Goal: Check status: Check status

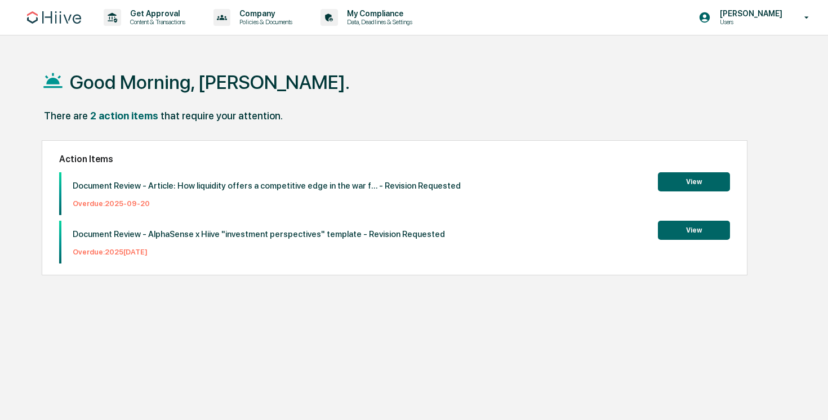
click at [72, 23] on img at bounding box center [54, 17] width 54 height 12
click at [168, 21] on p "Content & Transactions" at bounding box center [156, 22] width 70 height 8
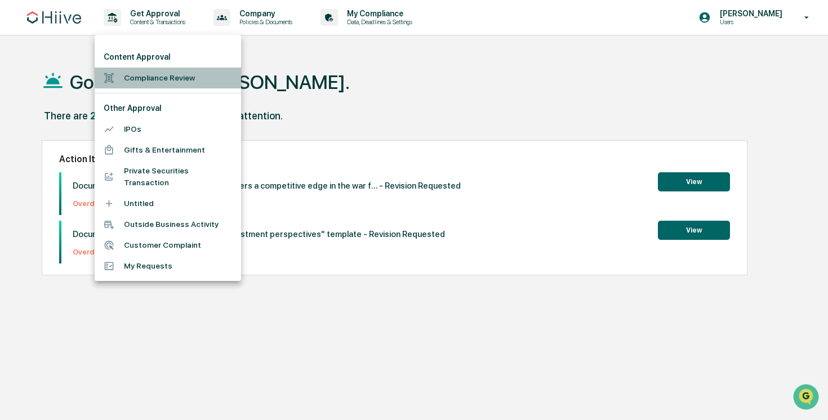
click at [179, 83] on li "Compliance Review" at bounding box center [168, 78] width 146 height 21
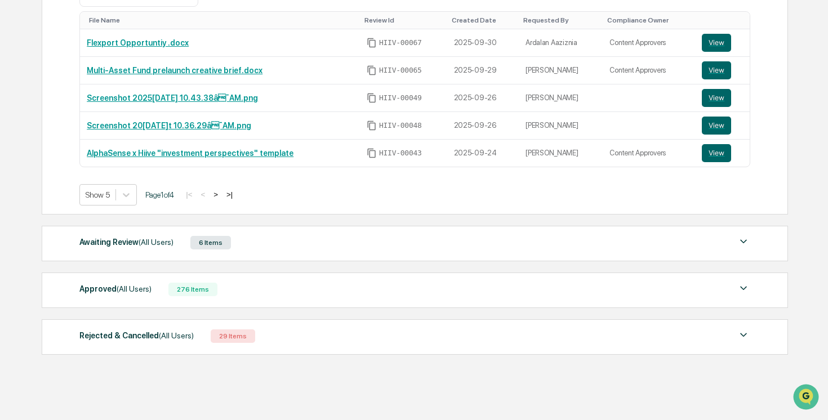
scroll to position [232, 0]
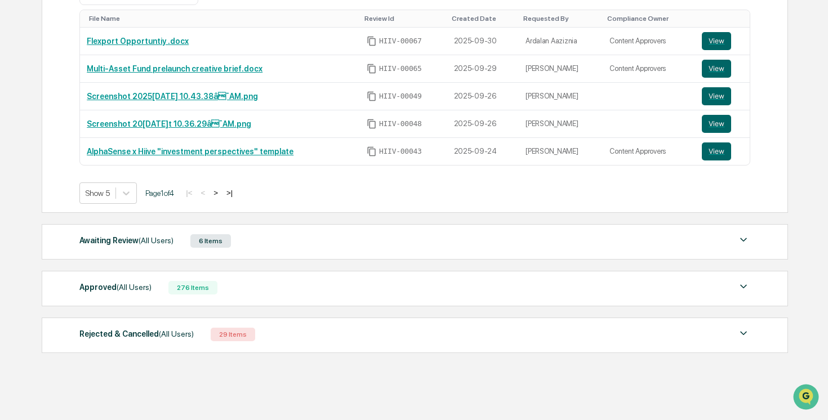
click at [489, 297] on div "Approved (All Users) 276 Items File Name Review Id Created Date Requested By Co…" at bounding box center [415, 288] width 746 height 35
click at [744, 289] on img at bounding box center [744, 287] width 14 height 14
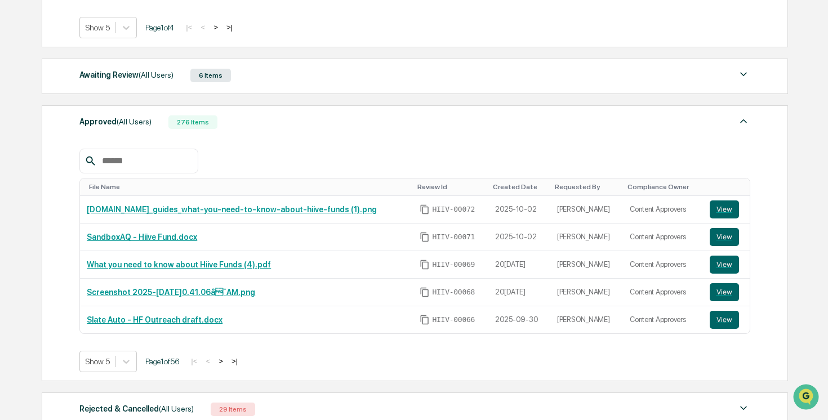
scroll to position [398, 0]
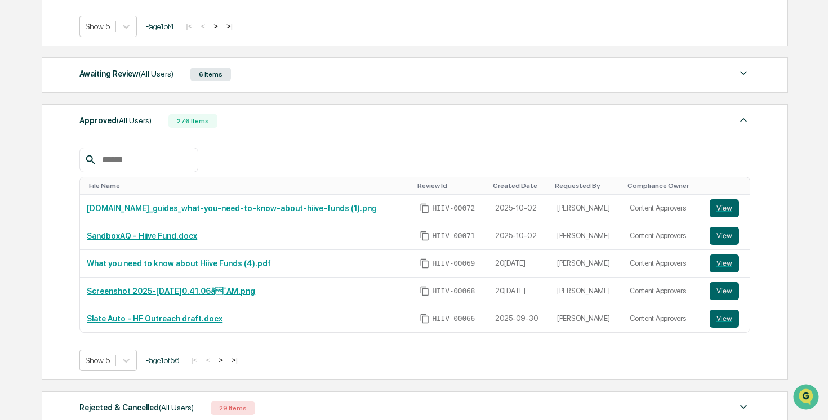
click at [226, 359] on button ">" at bounding box center [220, 360] width 11 height 10
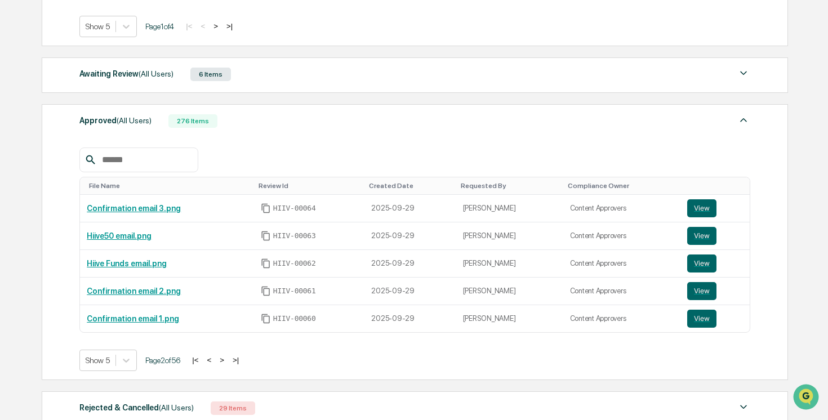
click at [228, 360] on button ">" at bounding box center [221, 360] width 11 height 10
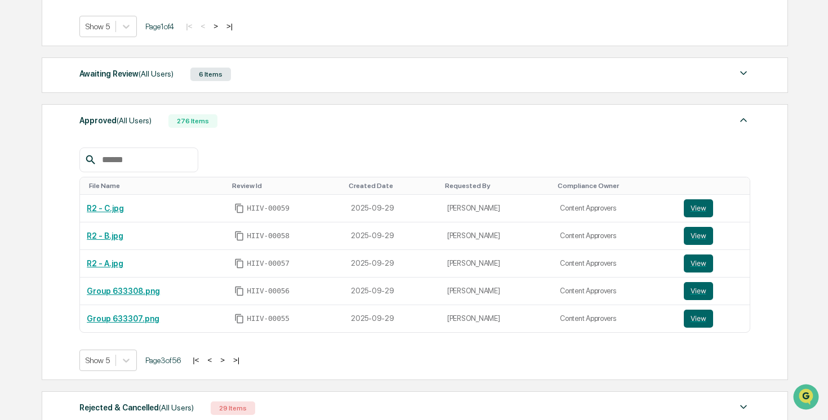
click at [228, 360] on button ">" at bounding box center [222, 360] width 11 height 10
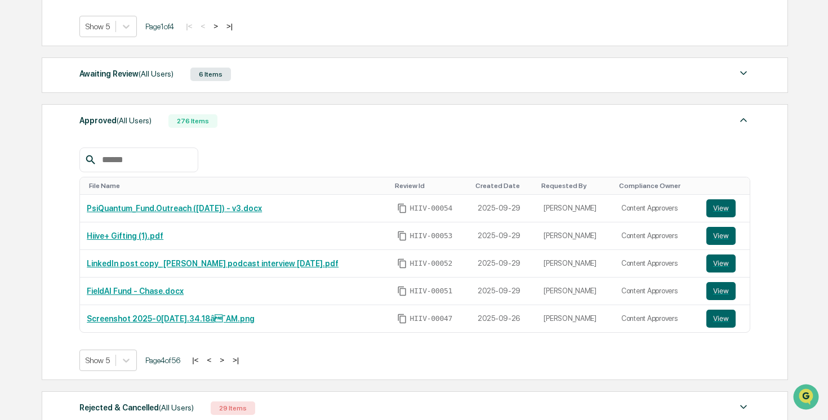
click at [202, 363] on button "|<" at bounding box center [195, 360] width 13 height 10
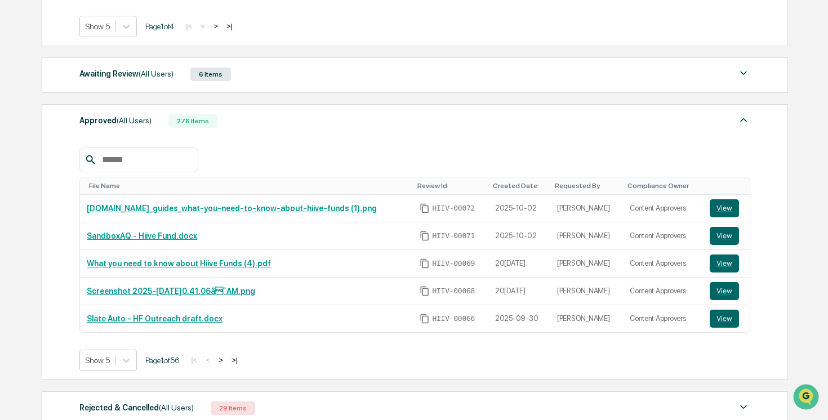
click at [226, 361] on button ">" at bounding box center [220, 360] width 11 height 10
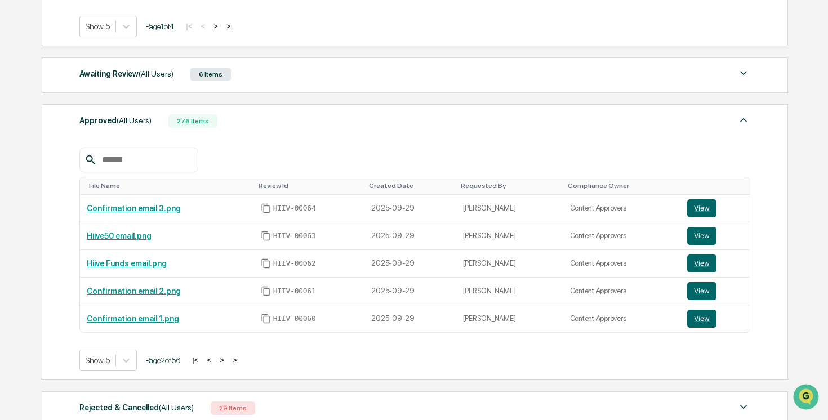
click at [228, 361] on button ">" at bounding box center [221, 360] width 11 height 10
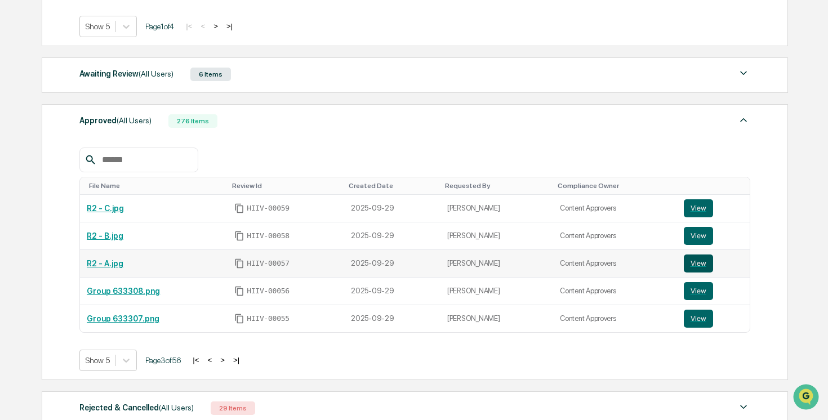
click at [700, 264] on button "View" at bounding box center [698, 264] width 29 height 18
click at [110, 238] on link "R2 - B.jpg" at bounding box center [105, 236] width 37 height 9
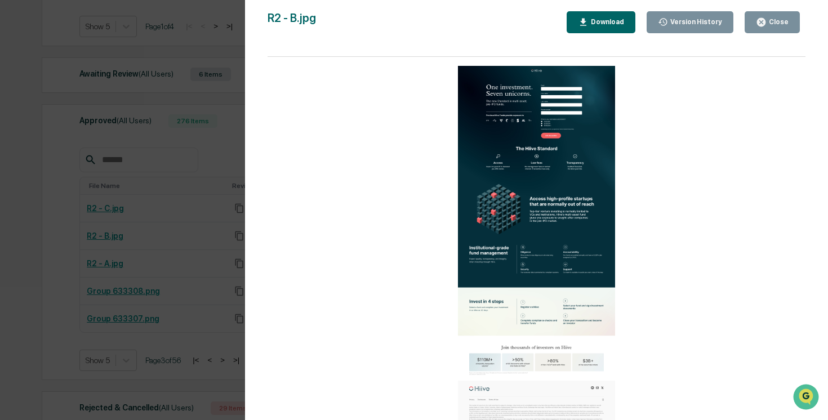
click at [115, 212] on div "Version History 10/02[DATE][PERSON_NAME] 10/02[DATE][PERSON_NAME] 09/29[DATE][P…" at bounding box center [414, 210] width 828 height 420
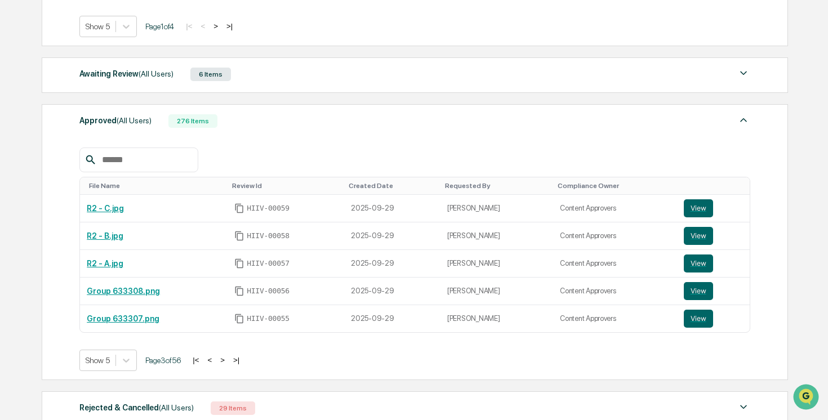
click at [153, 198] on div "Version History 10/02[DATE][PERSON_NAME] 10/02[DATE][PERSON_NAME] 09/29[DATE][P…" at bounding box center [414, 210] width 828 height 420
click at [97, 209] on link "R2 - C.jpg" at bounding box center [105, 208] width 37 height 9
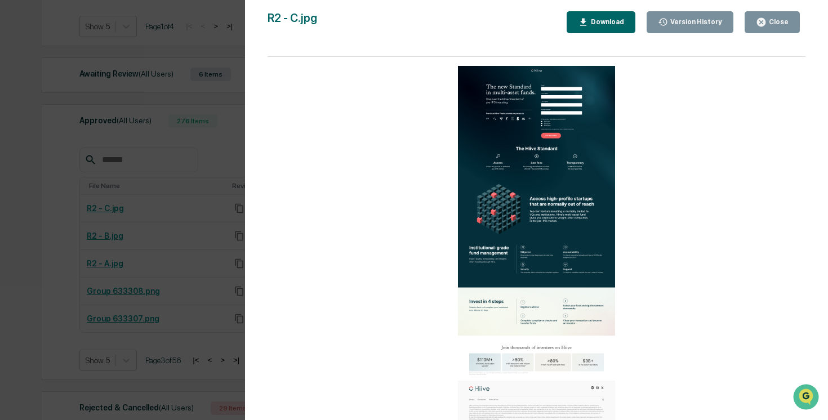
click at [44, 173] on div "Version History [DATE] 12:24 AM [PERSON_NAME] [DATE] 12:17 AM [PERSON_NAME] [DA…" at bounding box center [414, 210] width 828 height 420
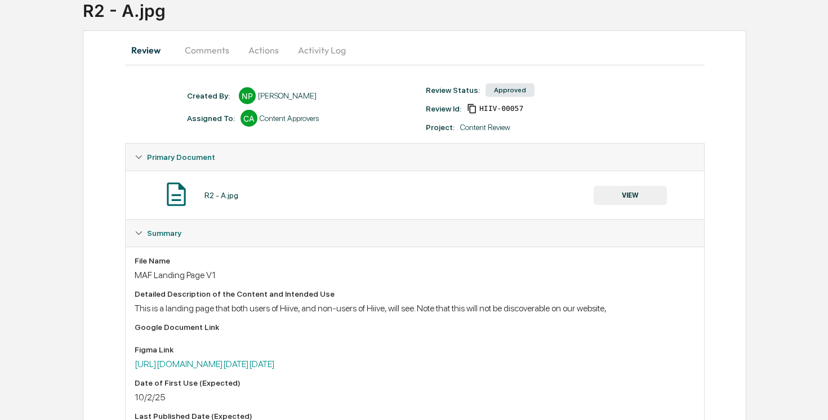
scroll to position [95, 0]
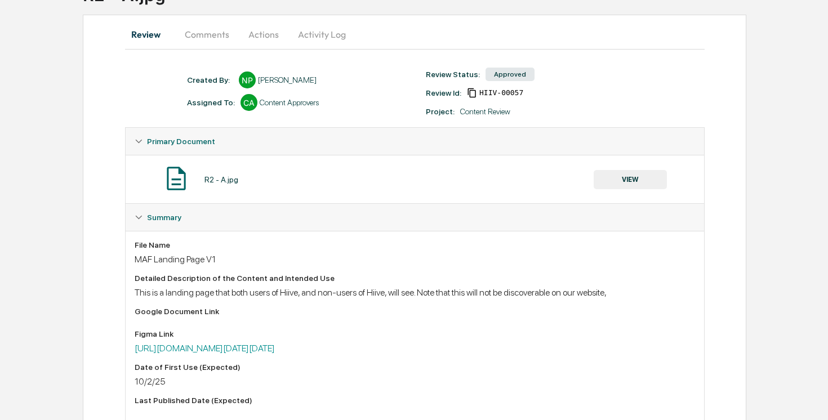
click at [626, 184] on button "VIEW" at bounding box center [630, 179] width 73 height 19
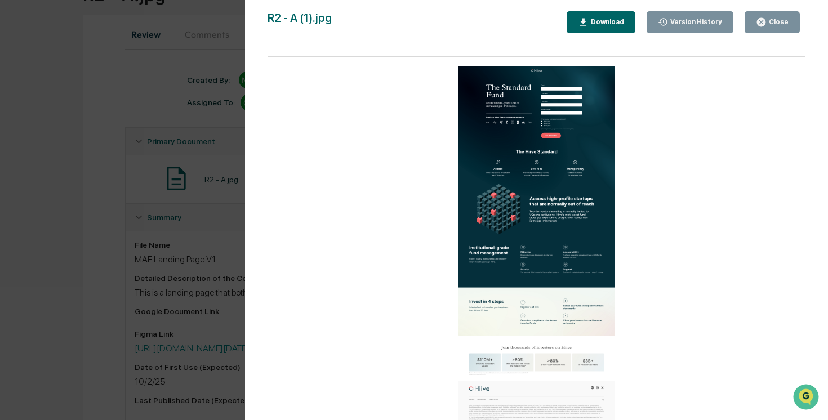
scroll to position [105, 0]
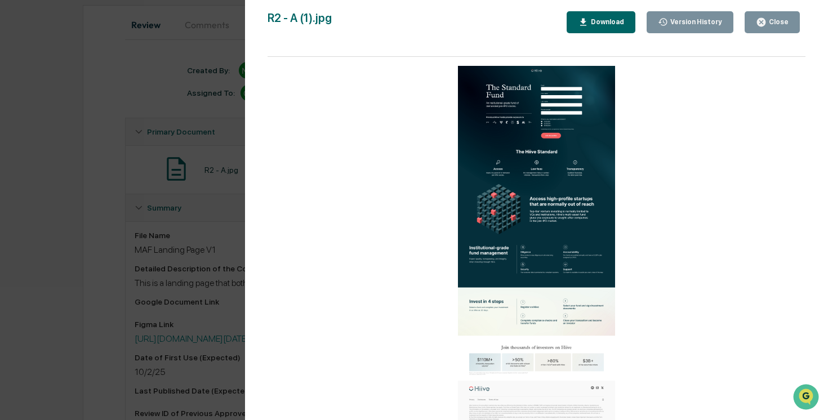
click at [59, 197] on div "Version History 10/02/2025, 12:43 AM Nathan Pitzer 10/02/2025, 12:25 AM Nathan …" at bounding box center [414, 210] width 828 height 420
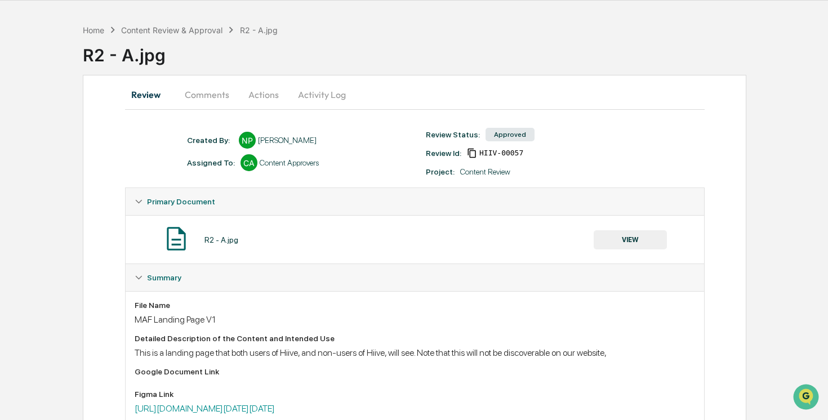
scroll to position [0, 0]
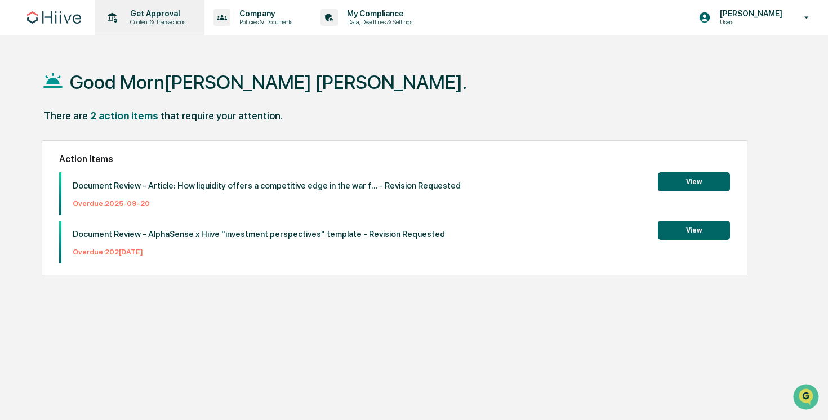
click at [166, 18] on p "Content & Transactions" at bounding box center [156, 22] width 70 height 8
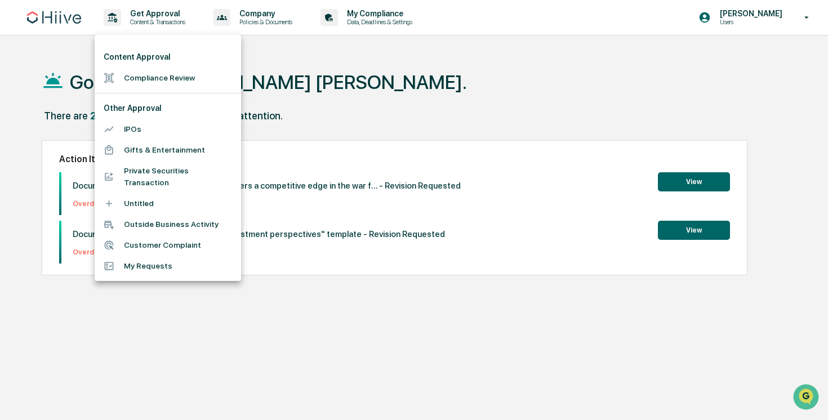
click at [173, 81] on li "Compliance Review" at bounding box center [168, 78] width 146 height 21
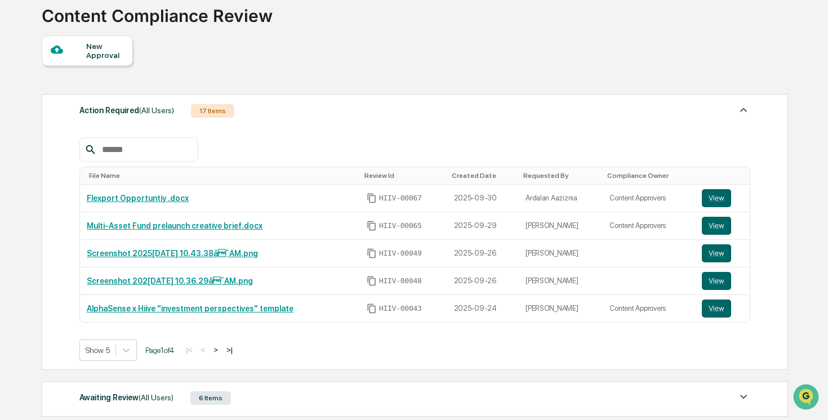
scroll to position [94, 0]
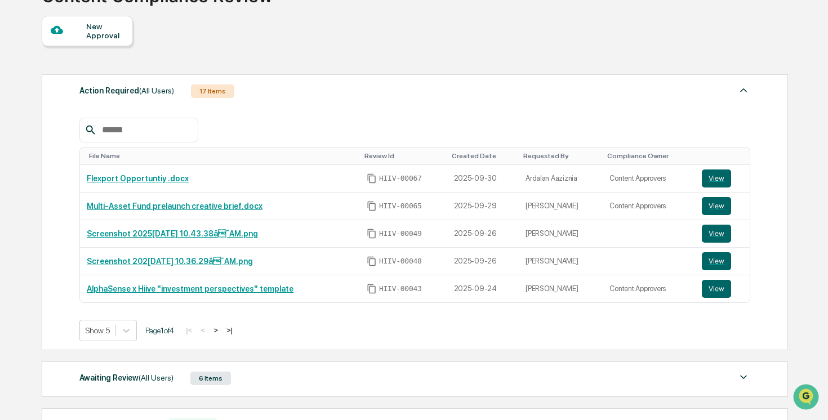
click at [221, 332] on button ">" at bounding box center [215, 331] width 11 height 10
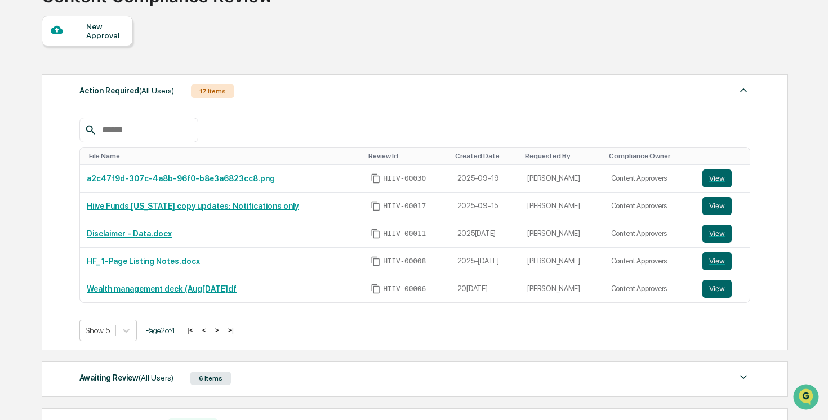
click at [223, 331] on button ">" at bounding box center [216, 331] width 11 height 10
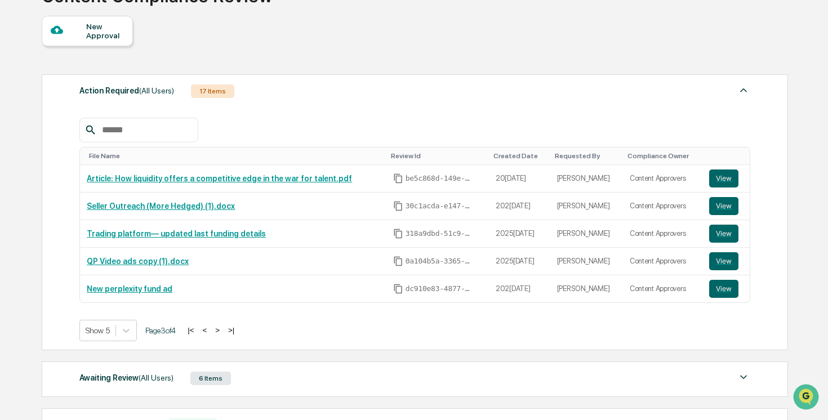
scroll to position [195, 0]
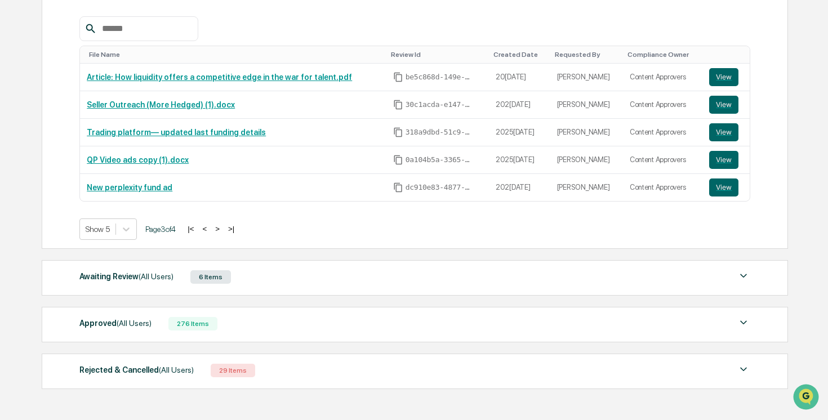
click at [196, 279] on div "Awaiting Review (All Users) 6 Items" at bounding box center [414, 277] width 671 height 16
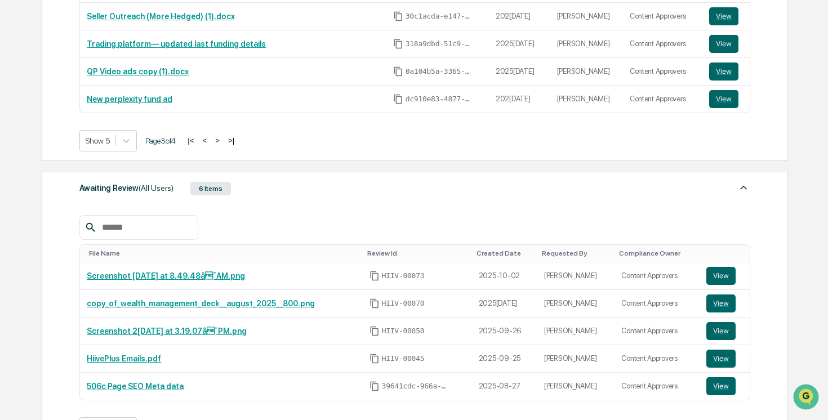
click at [226, 195] on div "6 Items" at bounding box center [210, 189] width 41 height 14
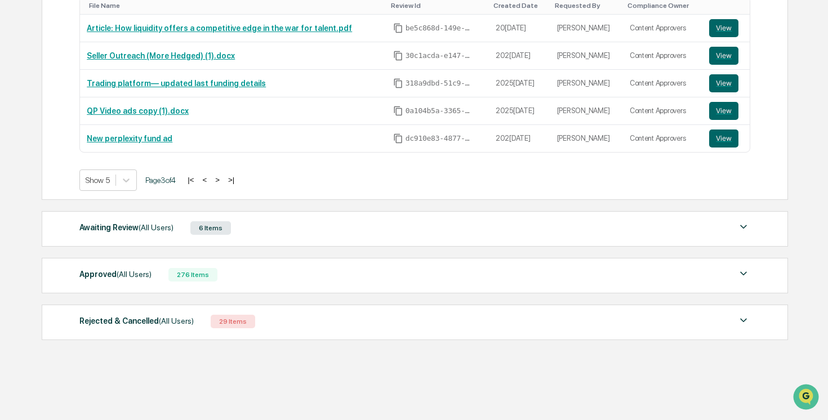
scroll to position [219, 0]
